Goal: Use online tool/utility: Utilize a website feature to perform a specific function

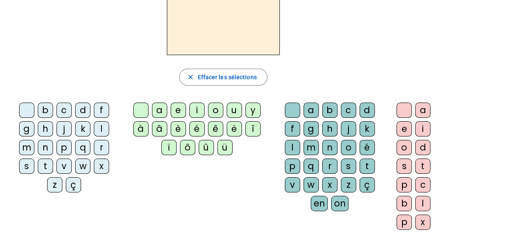
scroll to position [74, 0]
click at [34, 140] on div "m" at bounding box center [26, 147] width 15 height 15
click at [179, 110] on div "e" at bounding box center [178, 110] width 15 height 15
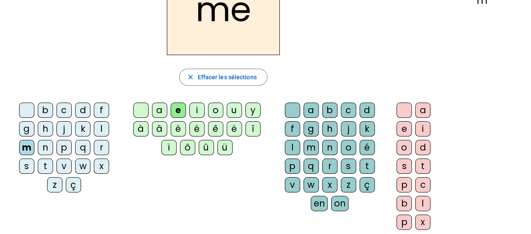
click at [303, 126] on div "g" at bounding box center [310, 128] width 15 height 15
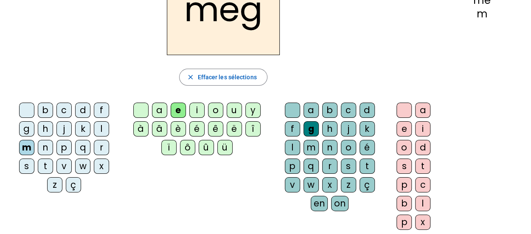
click at [345, 113] on div "c" at bounding box center [348, 110] width 15 height 15
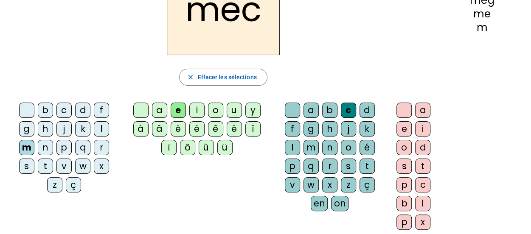
click at [345, 113] on div "c" at bounding box center [348, 110] width 15 height 15
drag, startPoint x: 345, startPoint y: 113, endPoint x: 344, endPoint y: 130, distance: 16.6
click at [344, 130] on div "a b c d f g h j k l m n o é p q r s t v w x z ç en on" at bounding box center [331, 159] width 111 height 112
click at [359, 130] on div "k" at bounding box center [366, 128] width 15 height 15
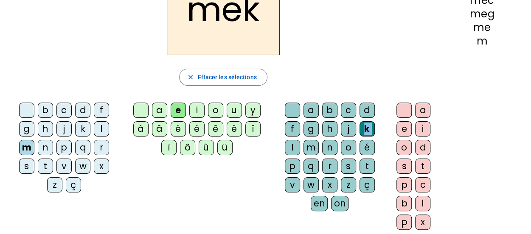
click at [359, 130] on div "k" at bounding box center [366, 128] width 15 height 15
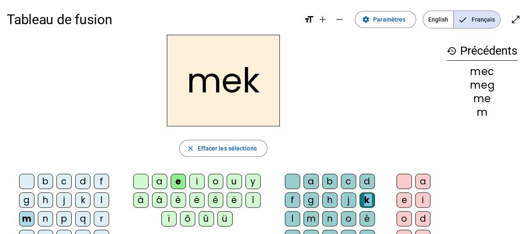
scroll to position [0, 0]
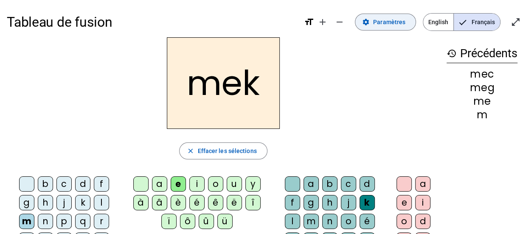
drag, startPoint x: 389, startPoint y: 34, endPoint x: 389, endPoint y: 27, distance: 6.8
click at [389, 27] on div "Tableau de fusion format_size add remove settings Paramètres English Français o…" at bounding box center [265, 22] width 517 height 31
click at [389, 27] on span "Paramètres" at bounding box center [389, 22] width 32 height 10
